Goal: Information Seeking & Learning: Learn about a topic

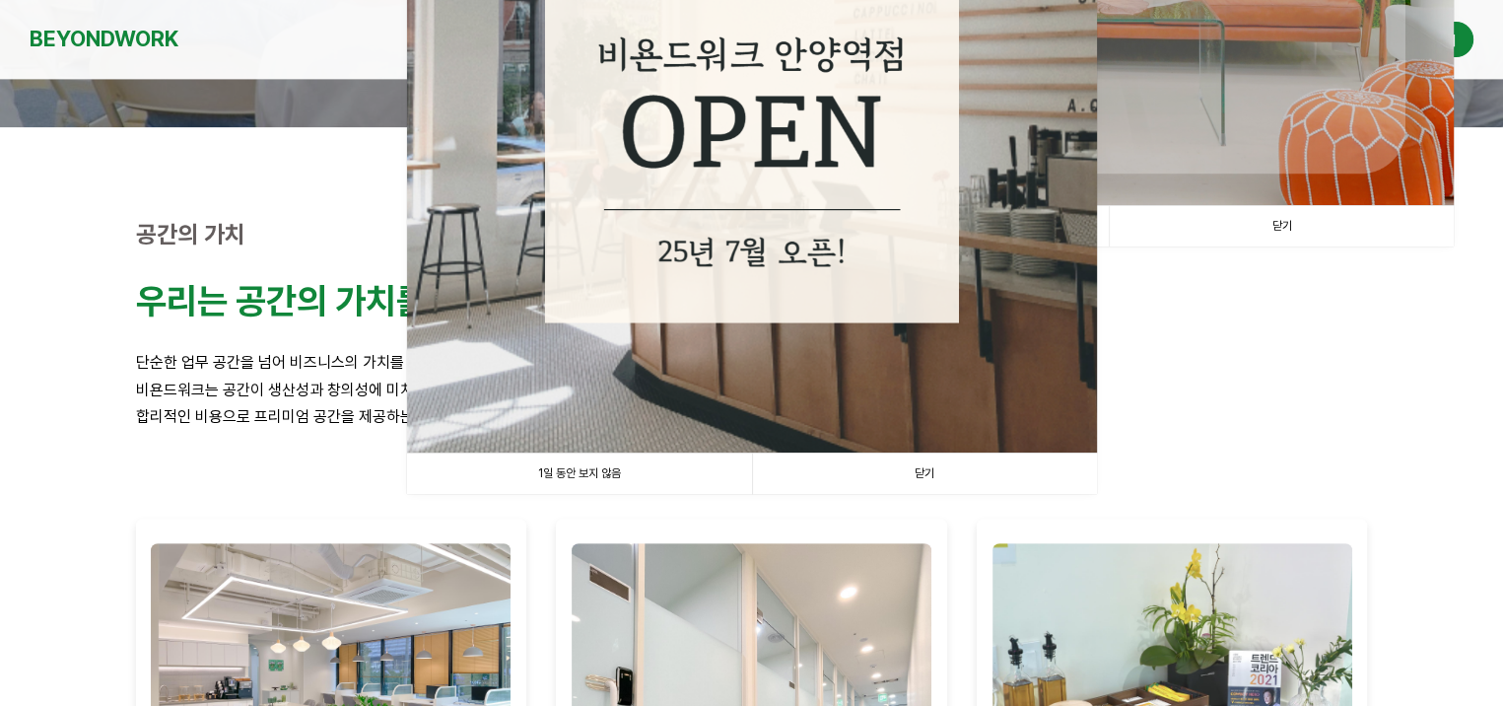
scroll to position [493, 0]
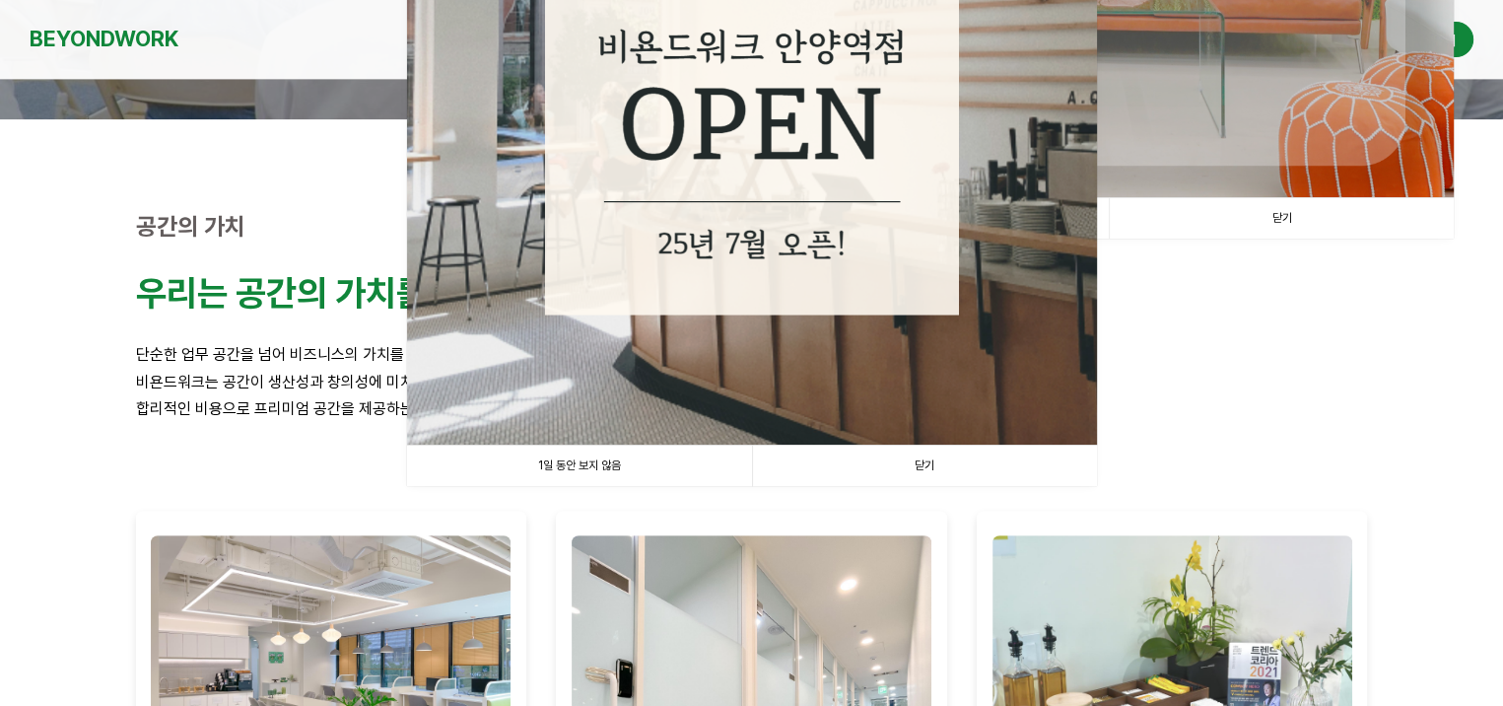
click at [860, 473] on link "닫기" at bounding box center [924, 466] width 345 height 40
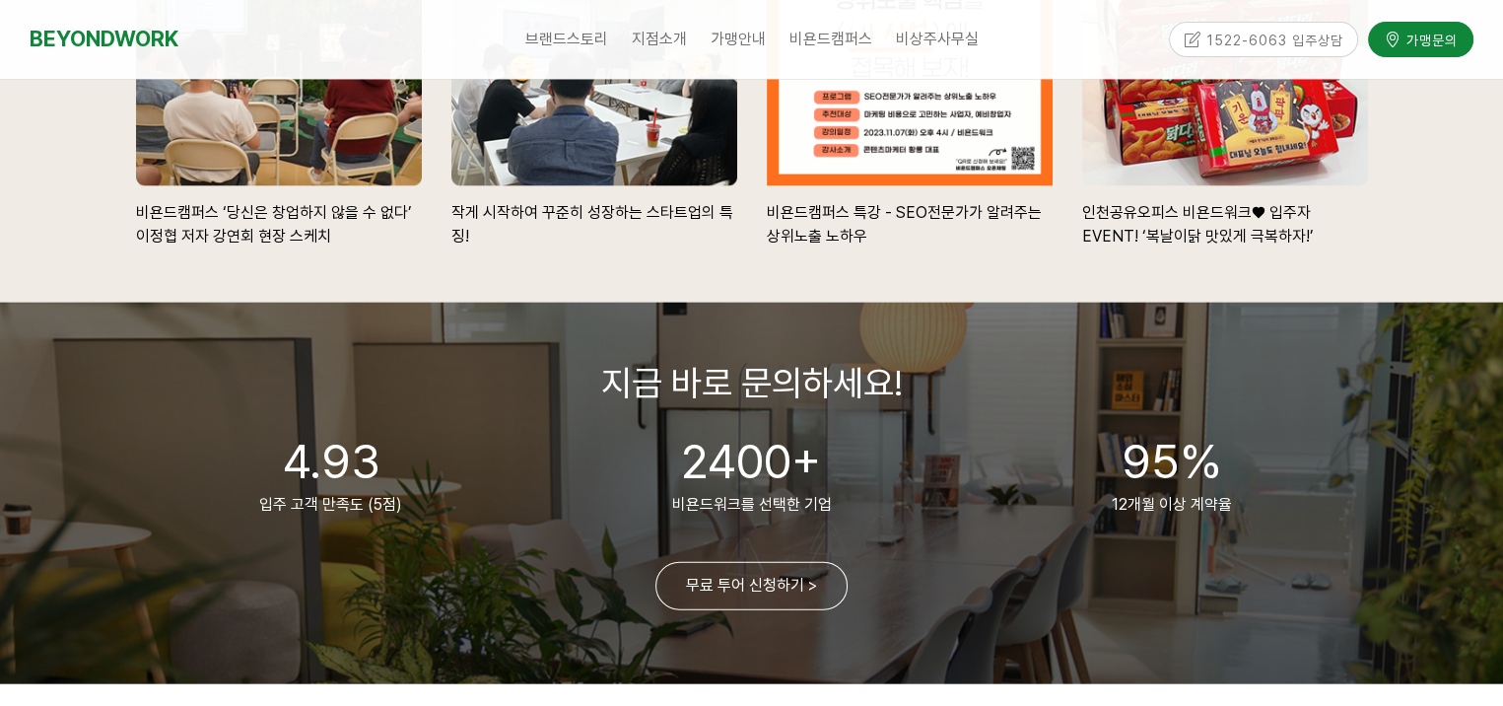
scroll to position [4436, 0]
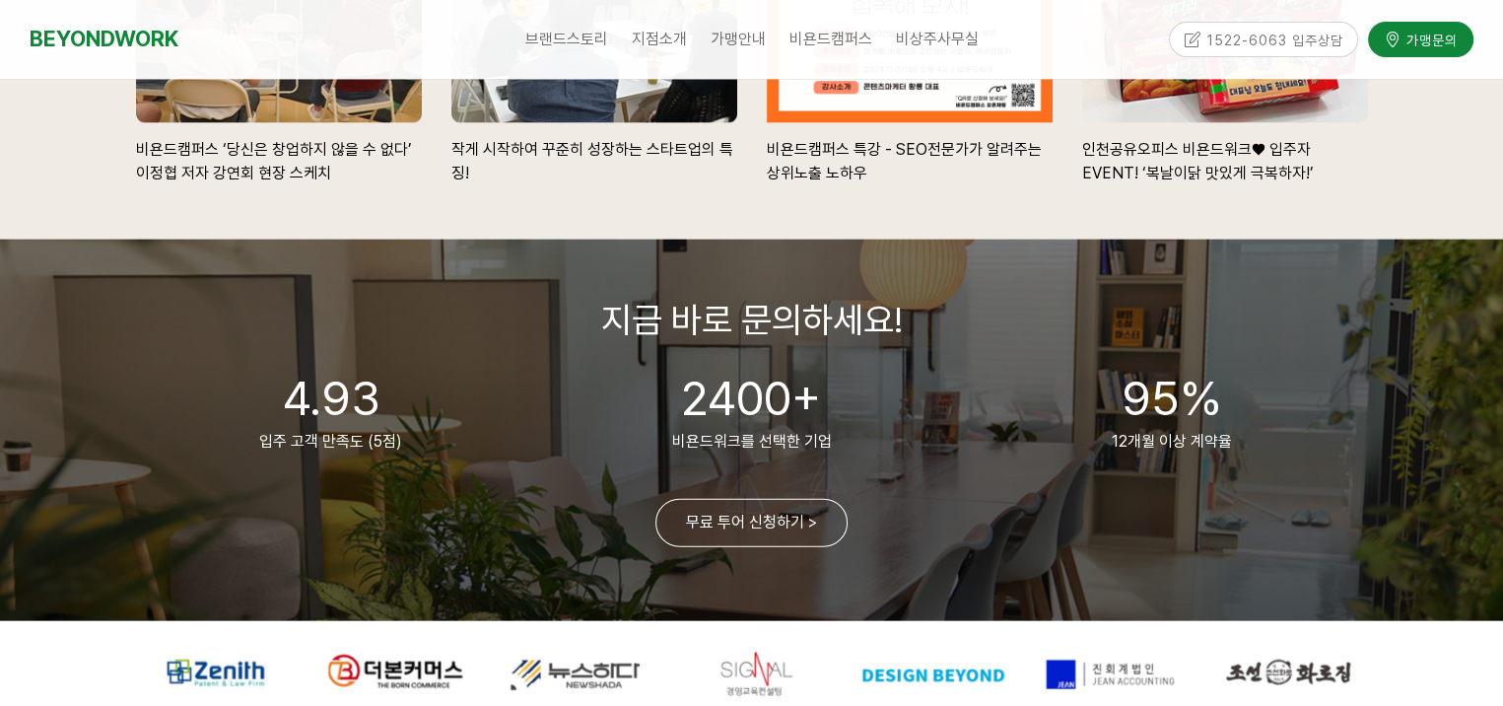
click at [387, 450] on span "입주 고객 만족도 (5점)" at bounding box center [330, 441] width 143 height 19
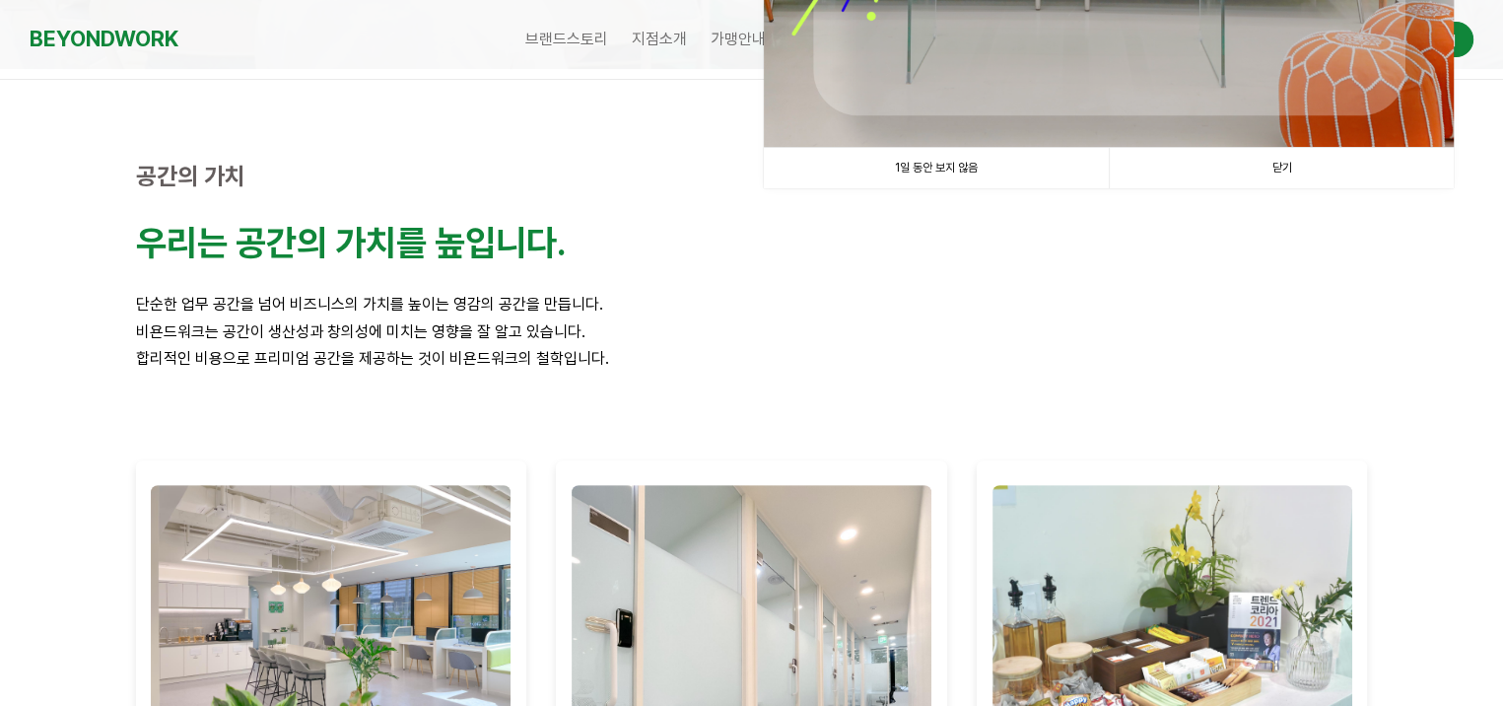
scroll to position [0, 0]
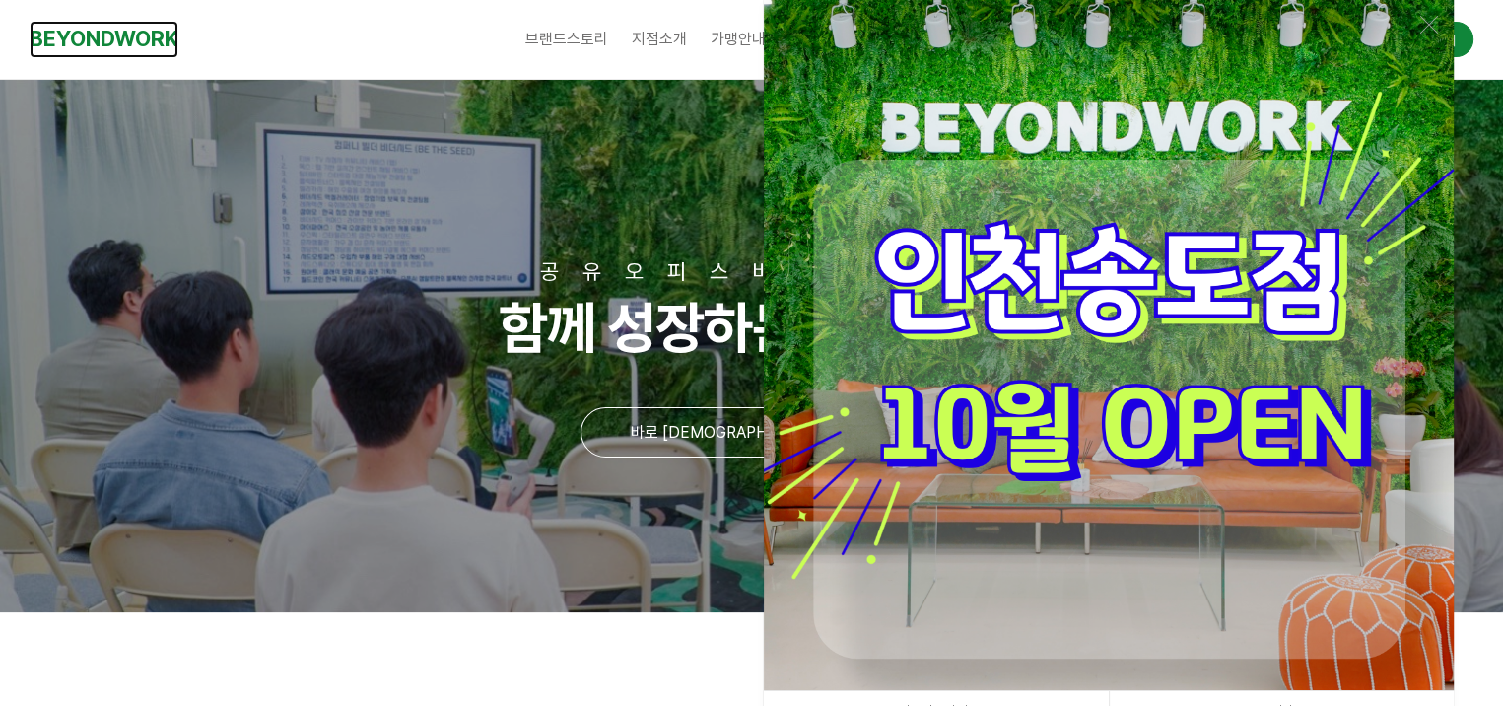
click at [101, 39] on link "BEYONDWORK" at bounding box center [104, 39] width 149 height 36
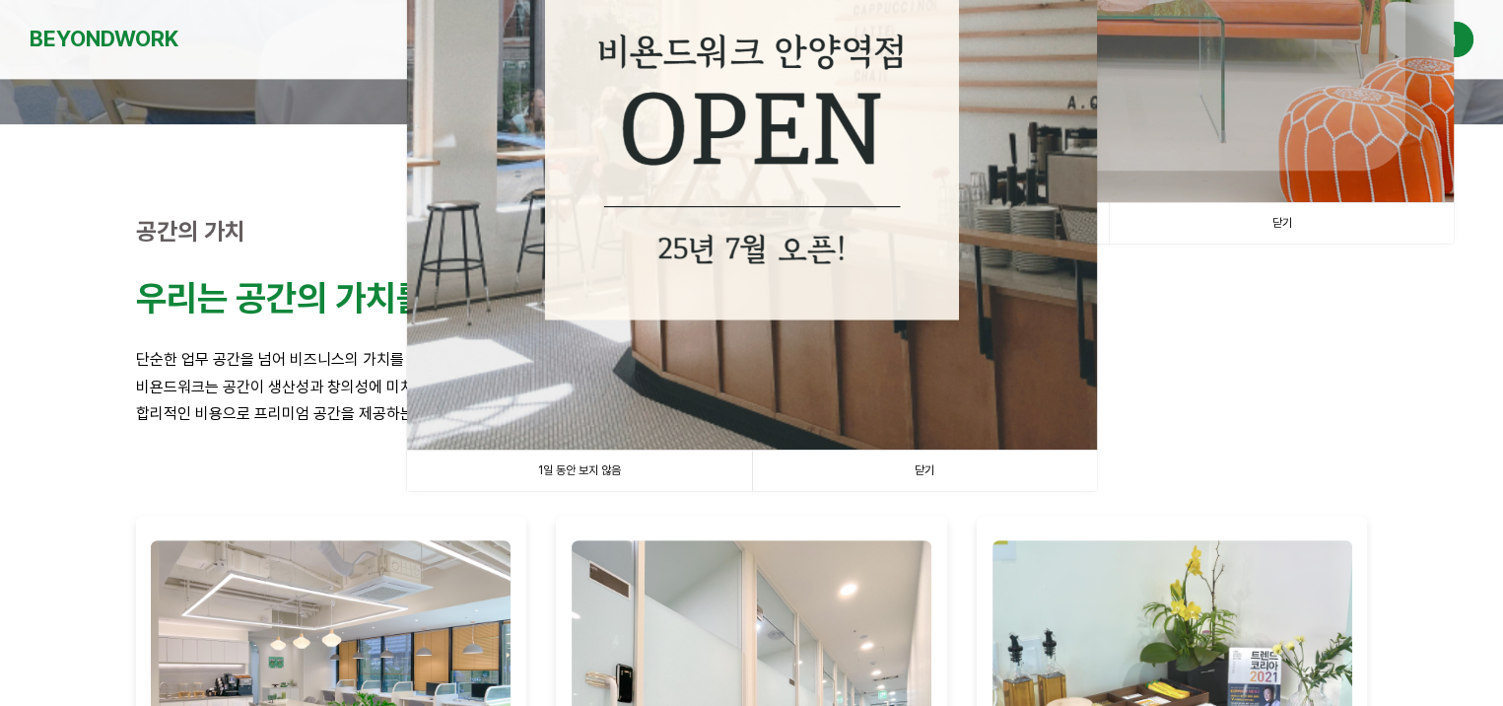
scroll to position [493, 0]
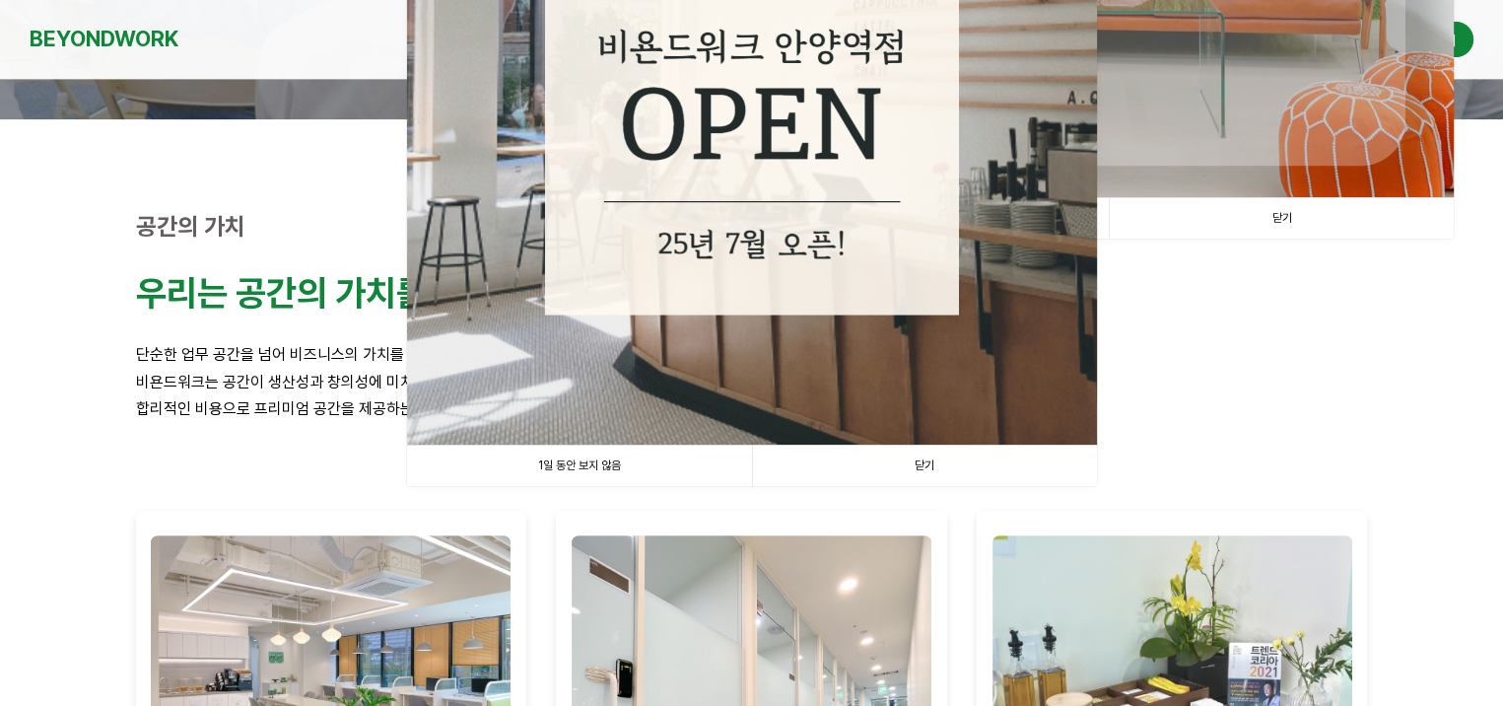
click at [863, 469] on link "닫기" at bounding box center [924, 466] width 345 height 40
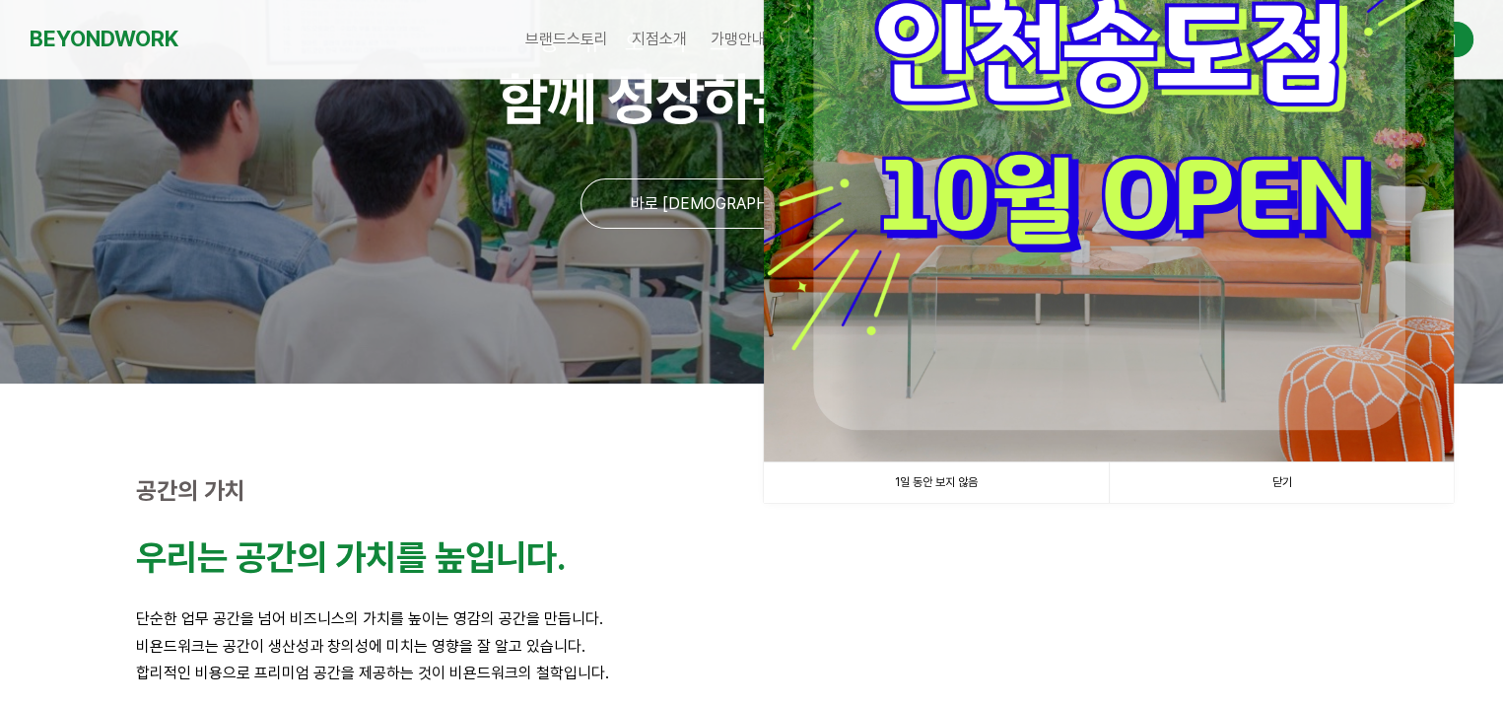
scroll to position [0, 0]
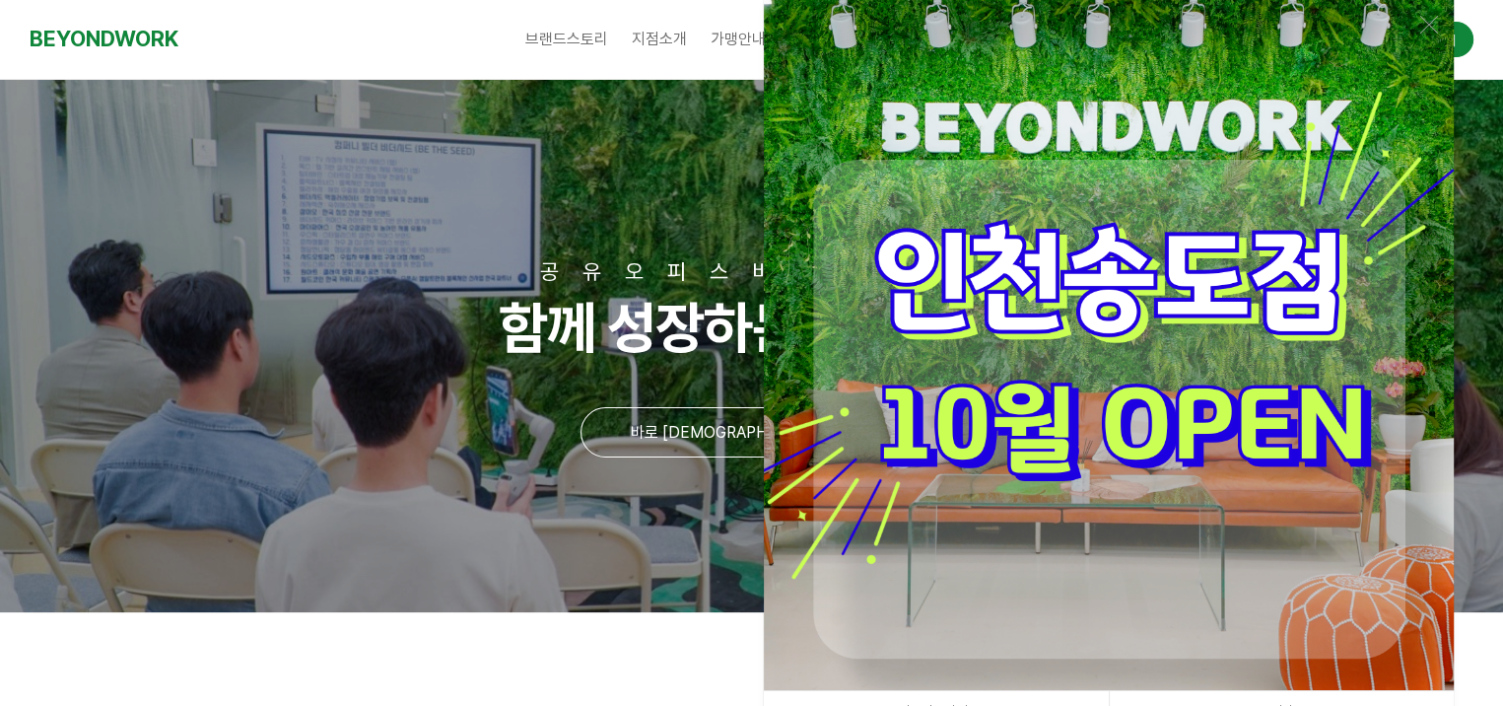
click at [918, 456] on img at bounding box center [1109, 345] width 690 height 690
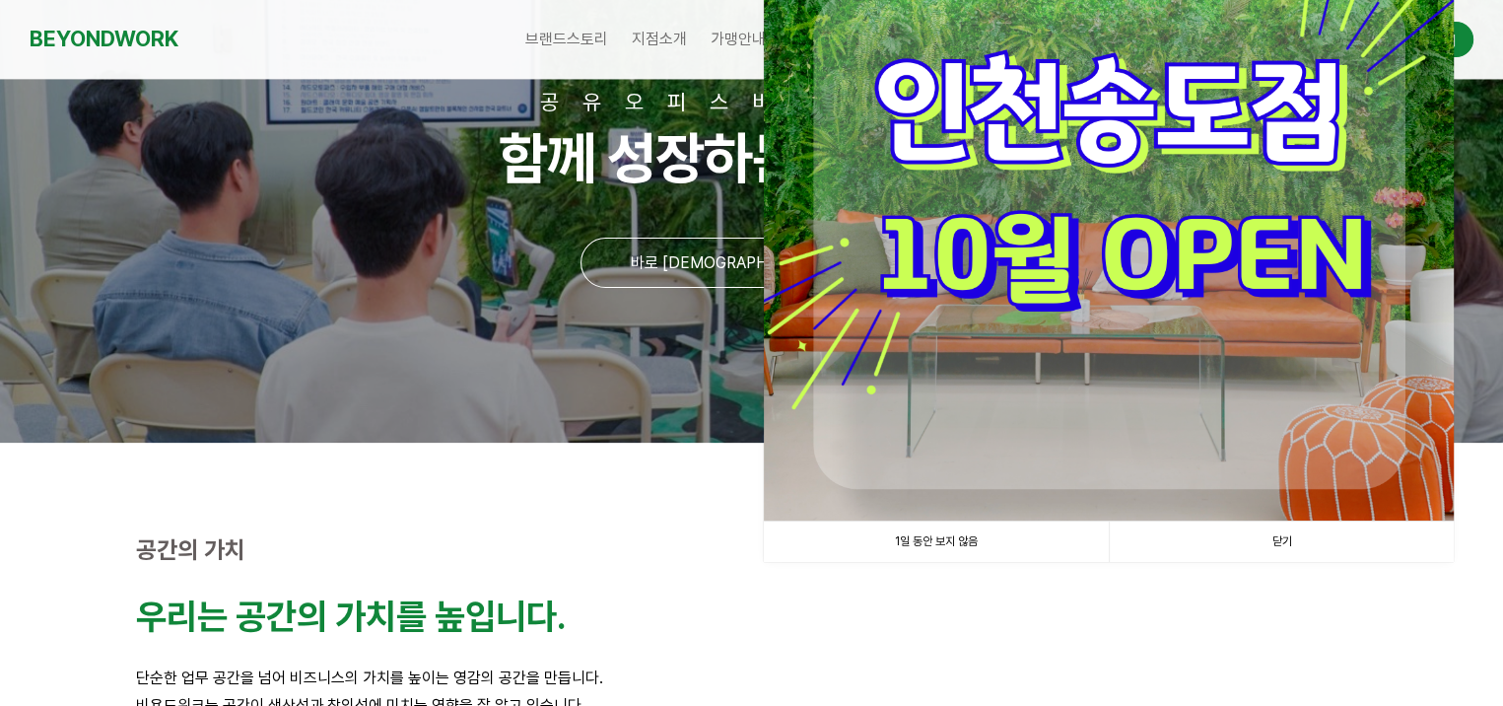
scroll to position [296, 0]
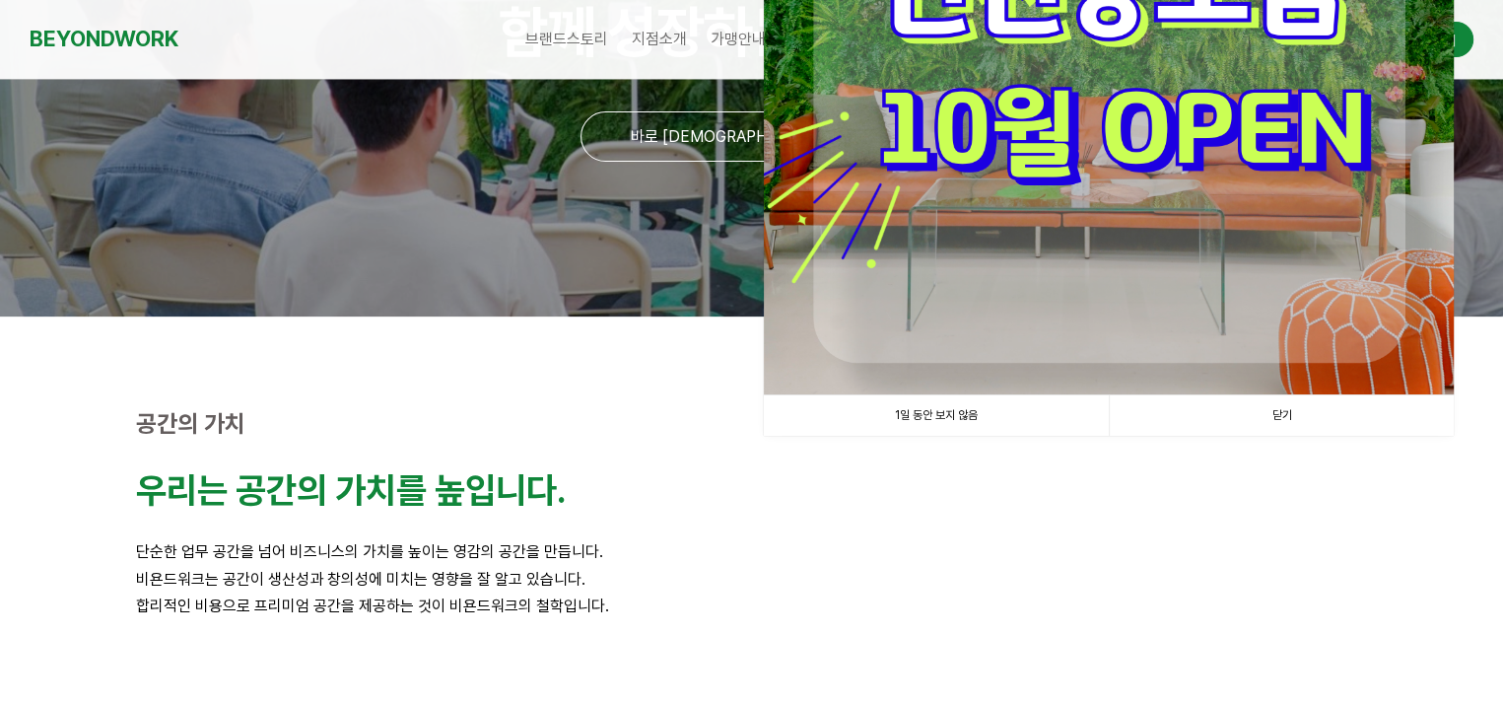
click at [1268, 415] on link "닫기" at bounding box center [1281, 415] width 345 height 40
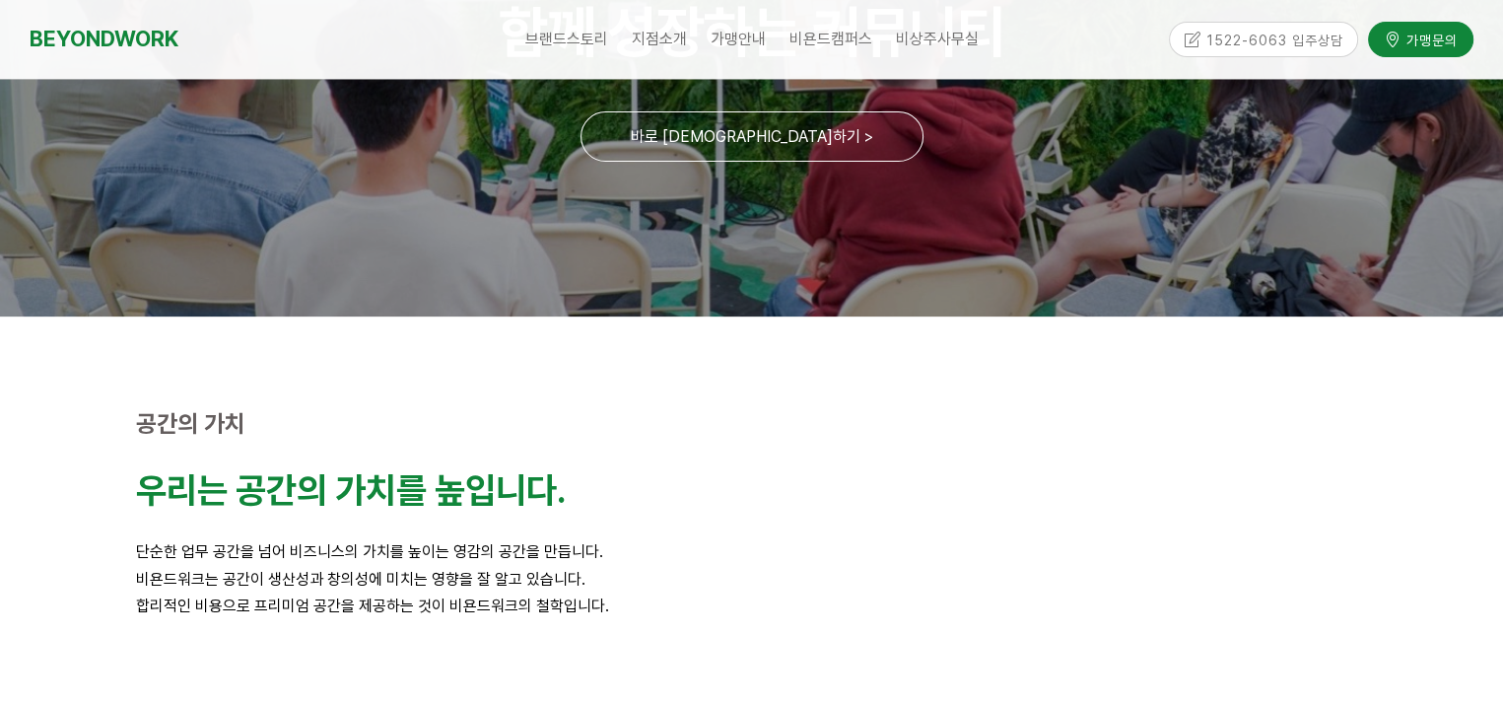
scroll to position [0, 0]
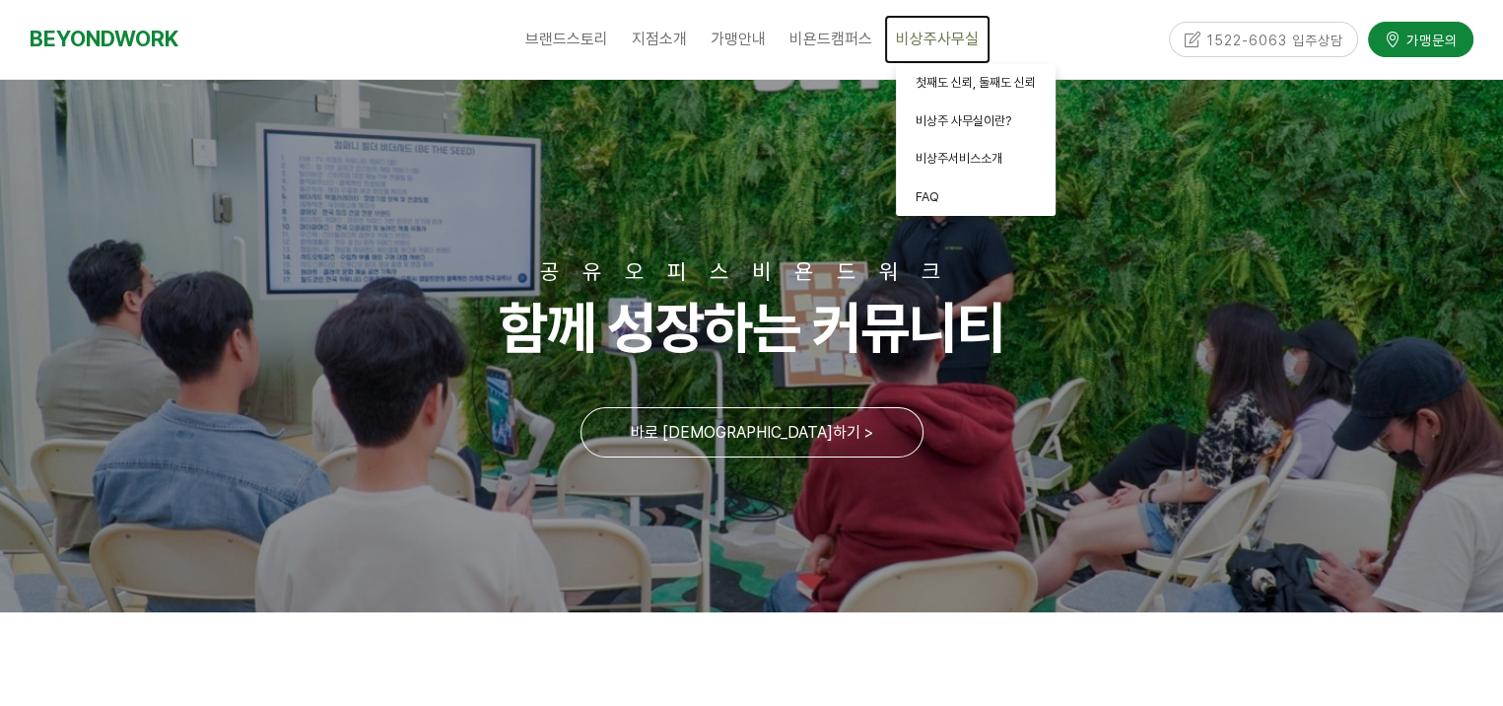
click at [930, 33] on span "비상주사무실" at bounding box center [937, 39] width 83 height 19
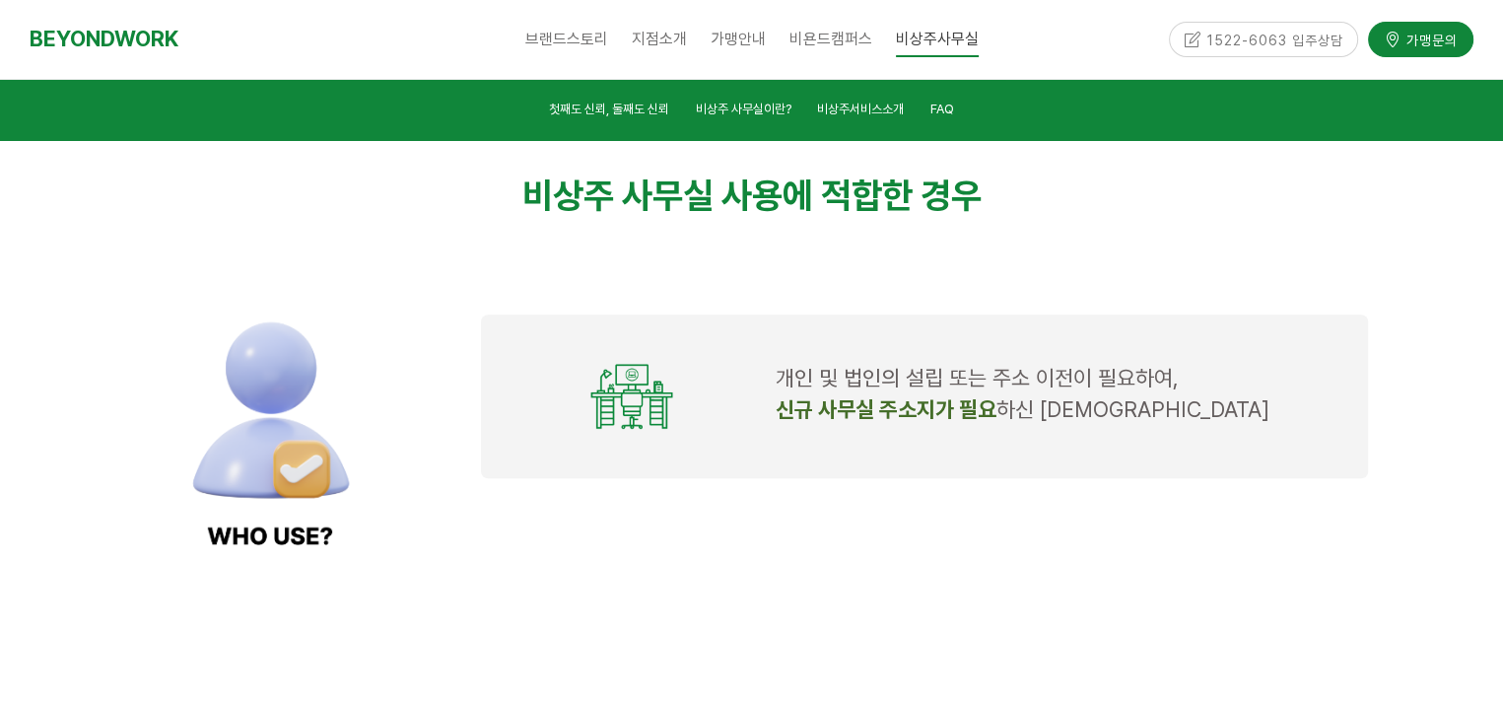
scroll to position [1636, 0]
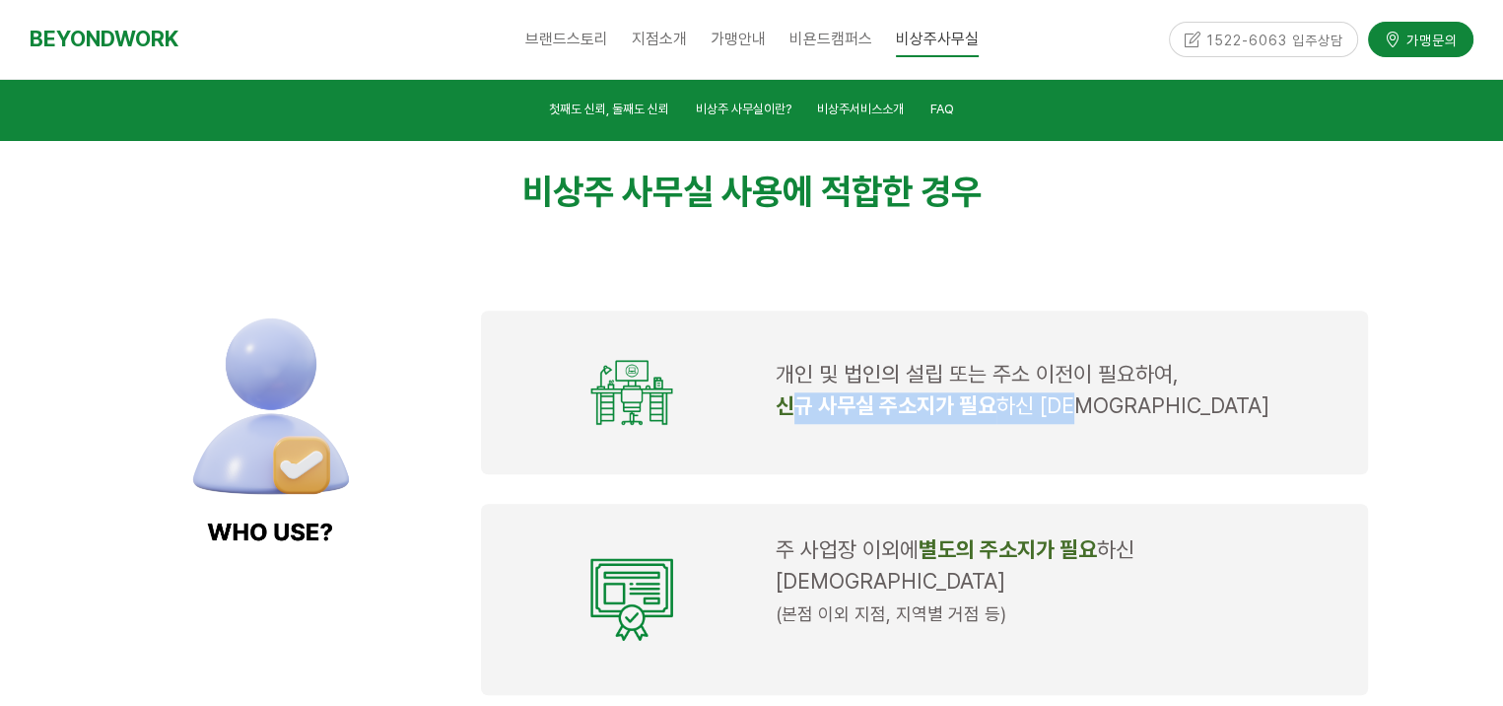
drag, startPoint x: 786, startPoint y: 402, endPoint x: 1119, endPoint y: 404, distance: 333.2
click at [1119, 404] on p "신규 사무실 주소지가 필요 하신 대표님" at bounding box center [1061, 408] width 570 height 32
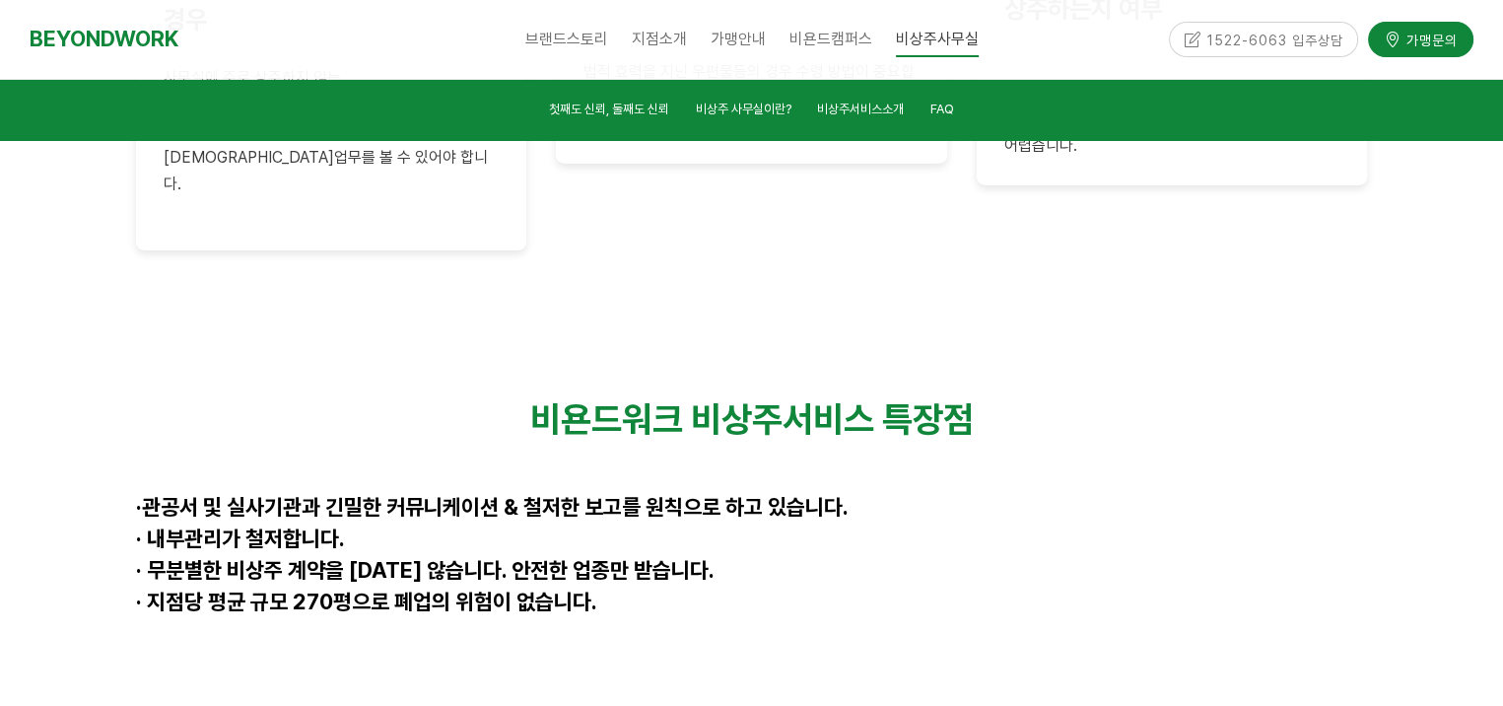
scroll to position [5036, 0]
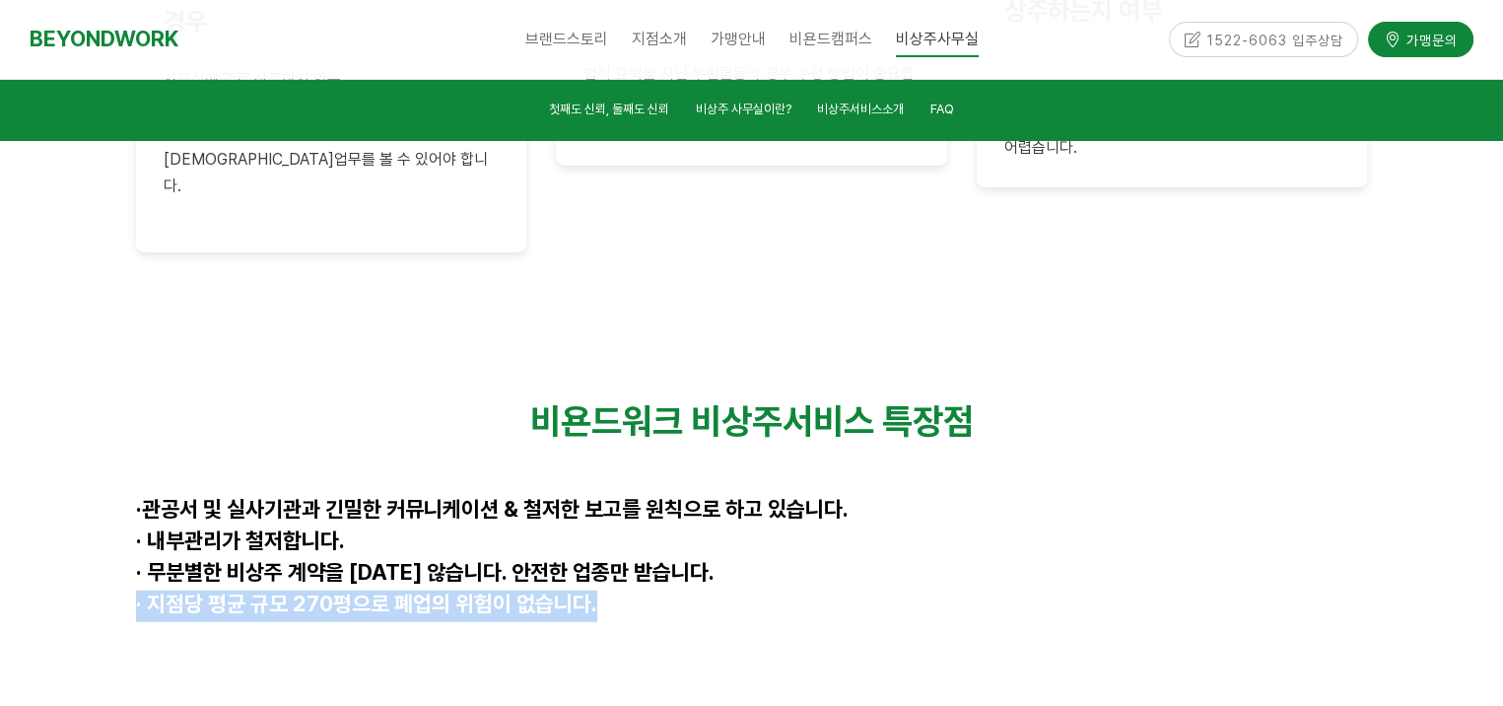
drag, startPoint x: 132, startPoint y: 381, endPoint x: 654, endPoint y: 382, distance: 521.5
click at [654, 385] on div "비욘드워크 비상주서비스 특장점 · 관공서 및 실사기관과 긴밀한 커뮤니케이션 & 철저한 보고를 원칙으로 하고 있습니다. · 내부관리가 철저합니다…" at bounding box center [752, 527] width 1262 height 284
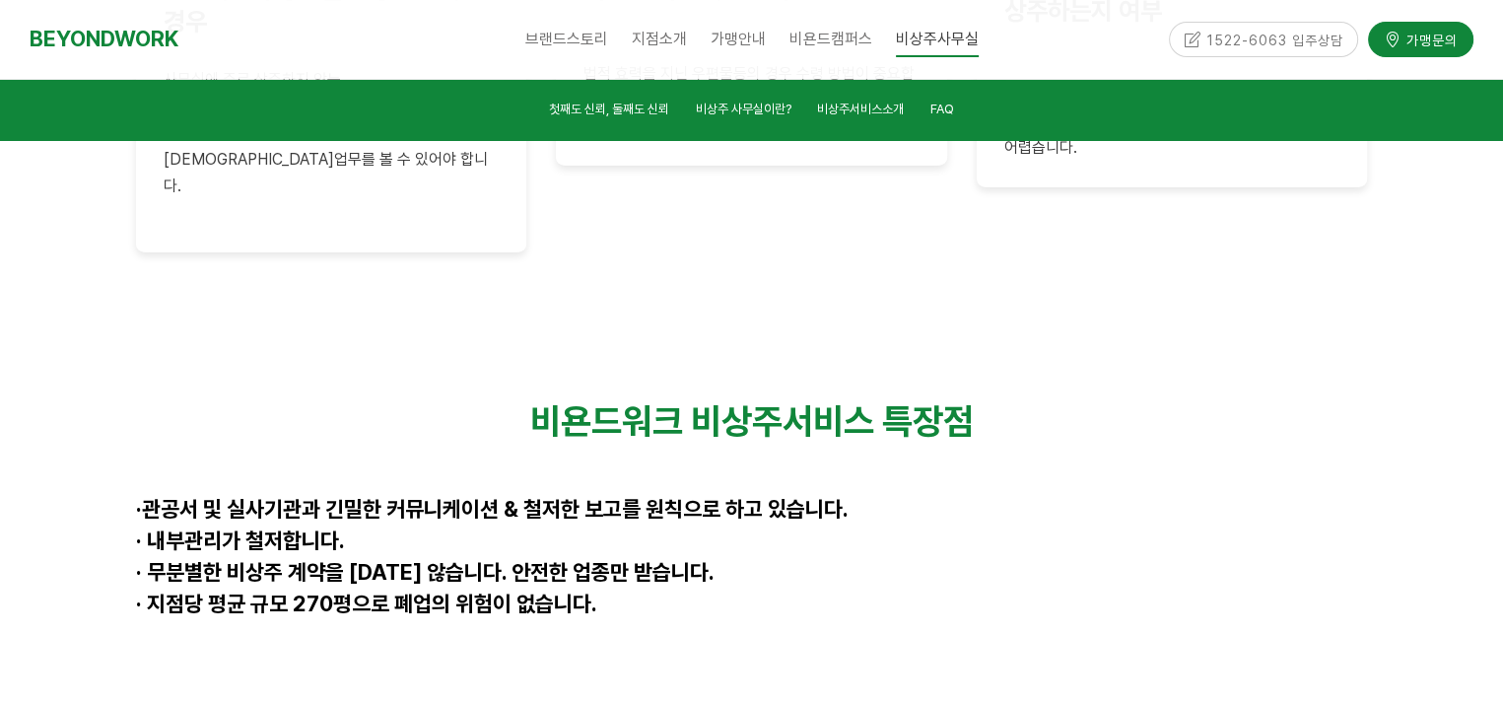
click at [214, 683] on div at bounding box center [752, 698] width 1232 height 30
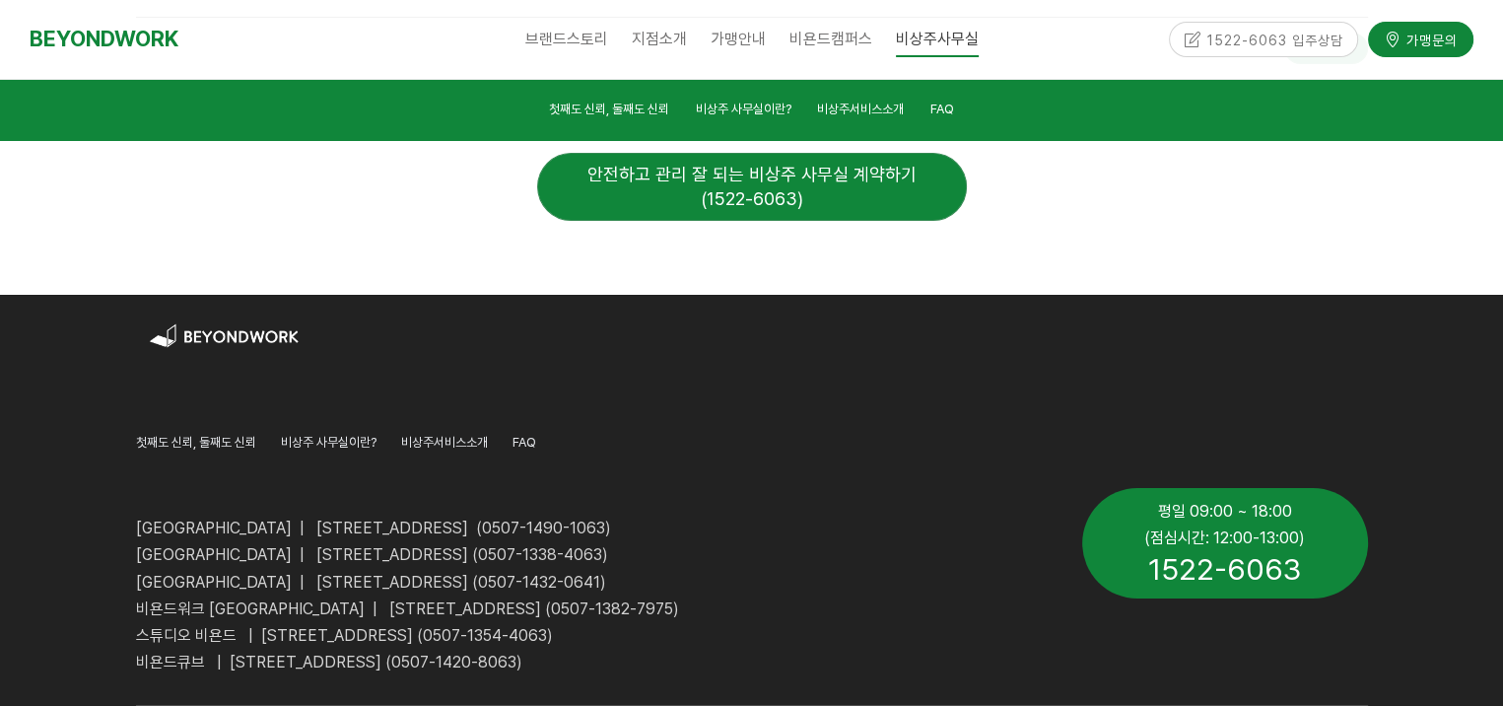
scroll to position [7501, 0]
